Goal: Task Accomplishment & Management: Use online tool/utility

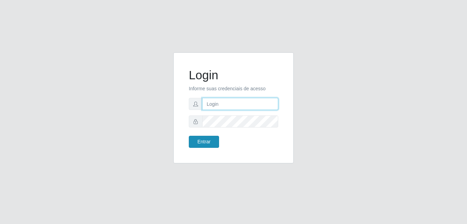
type input "bianor@bemais"
click at [191, 145] on button "Entrar" at bounding box center [204, 142] width 30 height 12
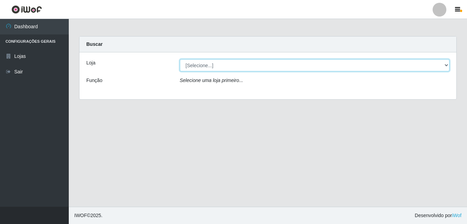
click at [216, 67] on select "[Selecione...] [PERSON_NAME]" at bounding box center [315, 65] width 270 height 12
select select "230"
click at [180, 59] on select "[Selecione...] [PERSON_NAME]" at bounding box center [315, 65] width 270 height 12
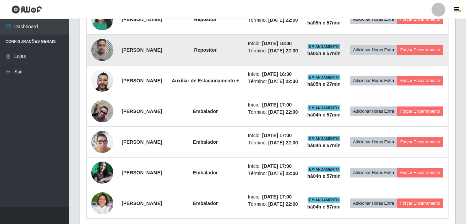
scroll to position [310, 0]
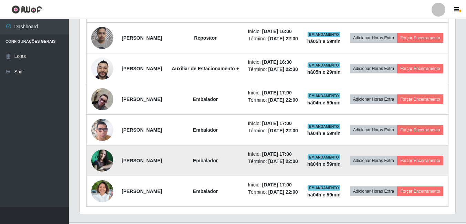
click at [361, 176] on td "Adicionar Horas Extra Forçar Encerramento" at bounding box center [396, 160] width 103 height 31
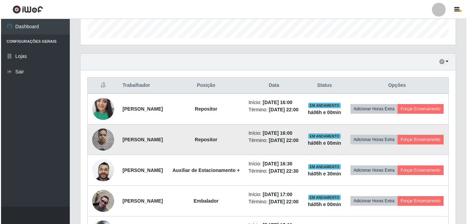
scroll to position [206, 0]
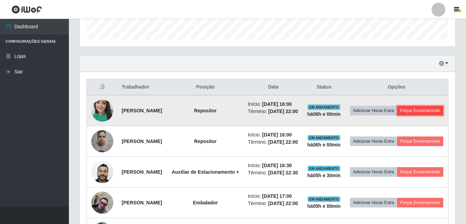
click at [405, 115] on button "Forçar Encerramento" at bounding box center [420, 111] width 46 height 10
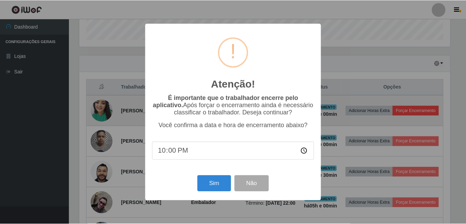
scroll to position [143, 372]
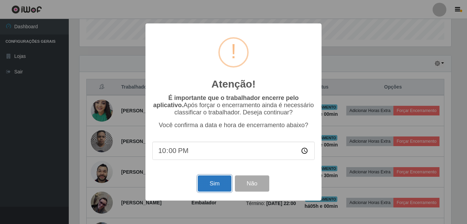
click at [217, 191] on button "Sim" at bounding box center [214, 183] width 33 height 16
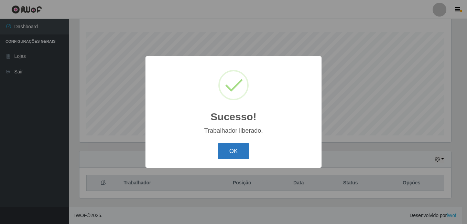
click at [234, 156] on button "OK" at bounding box center [234, 151] width 32 height 16
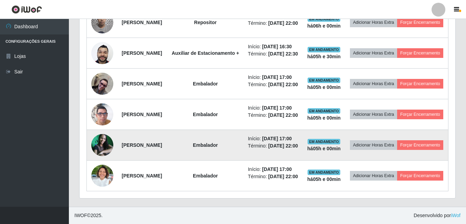
scroll to position [369, 0]
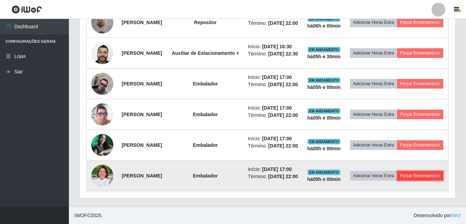
click at [406, 173] on button "Forçar Encerramento" at bounding box center [420, 176] width 46 height 10
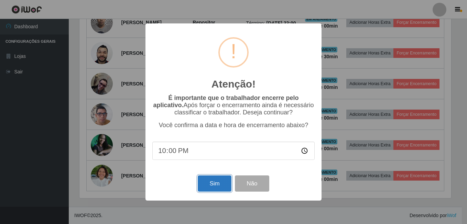
click at [211, 183] on button "Sim" at bounding box center [214, 183] width 33 height 16
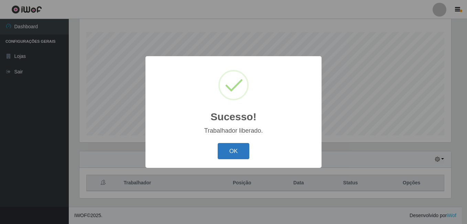
click at [238, 154] on button "OK" at bounding box center [234, 151] width 32 height 16
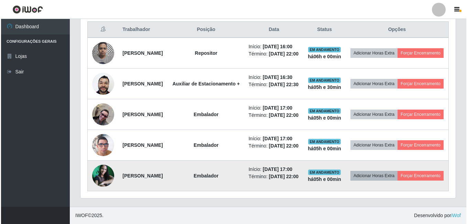
scroll to position [317, 0]
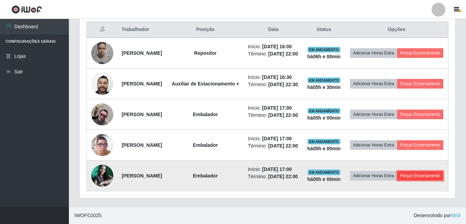
click at [397, 180] on button "Forçar Encerramento" at bounding box center [420, 176] width 46 height 10
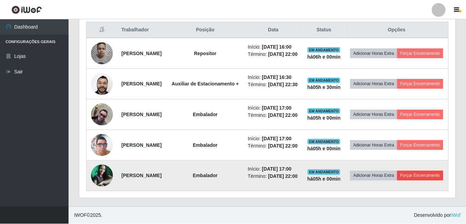
scroll to position [143, 372]
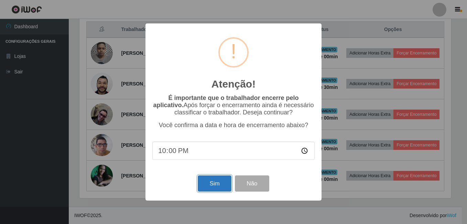
click at [215, 183] on button "Sim" at bounding box center [214, 183] width 33 height 16
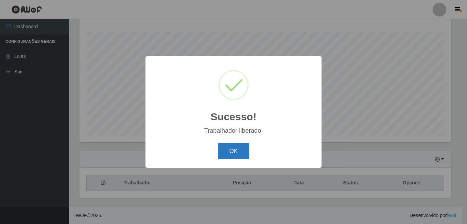
click at [239, 150] on button "OK" at bounding box center [234, 151] width 32 height 16
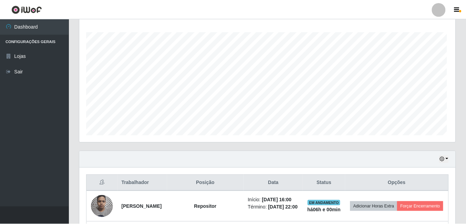
scroll to position [0, 0]
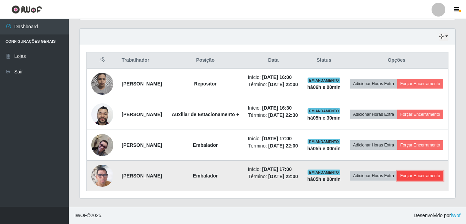
click at [397, 180] on button "Forçar Encerramento" at bounding box center [420, 176] width 46 height 10
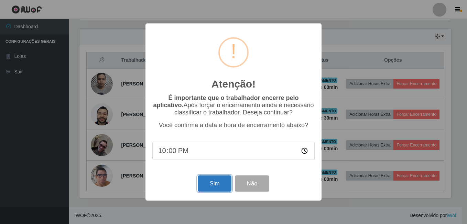
click at [213, 191] on button "Sim" at bounding box center [214, 183] width 33 height 16
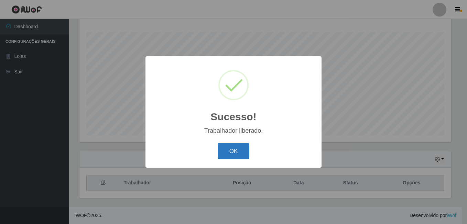
click at [232, 153] on button "OK" at bounding box center [234, 151] width 32 height 16
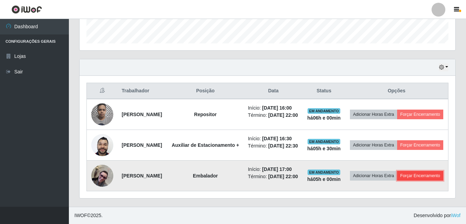
click at [397, 172] on button "Forçar Encerramento" at bounding box center [420, 176] width 46 height 10
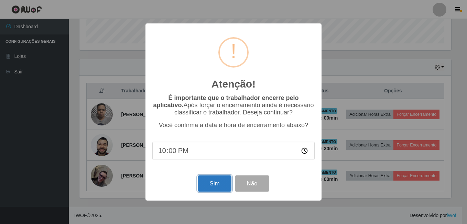
click at [224, 180] on button "Sim" at bounding box center [214, 183] width 33 height 16
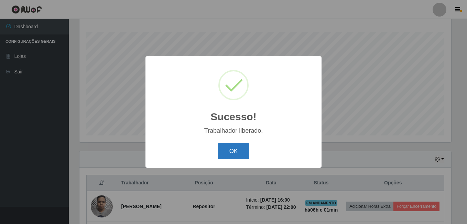
click at [239, 152] on button "OK" at bounding box center [234, 151] width 32 height 16
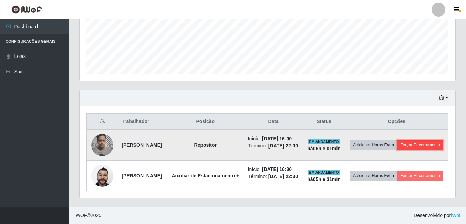
click at [402, 149] on button "Forçar Encerramento" at bounding box center [420, 145] width 46 height 10
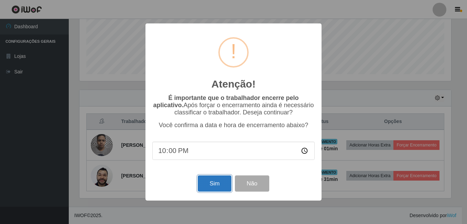
click at [214, 185] on button "Sim" at bounding box center [214, 183] width 33 height 16
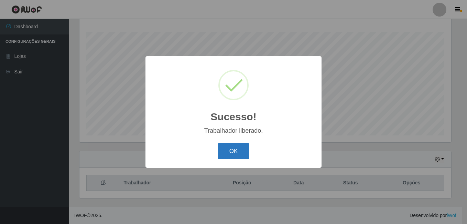
click at [242, 155] on button "OK" at bounding box center [234, 151] width 32 height 16
